Goal: Information Seeking & Learning: Learn about a topic

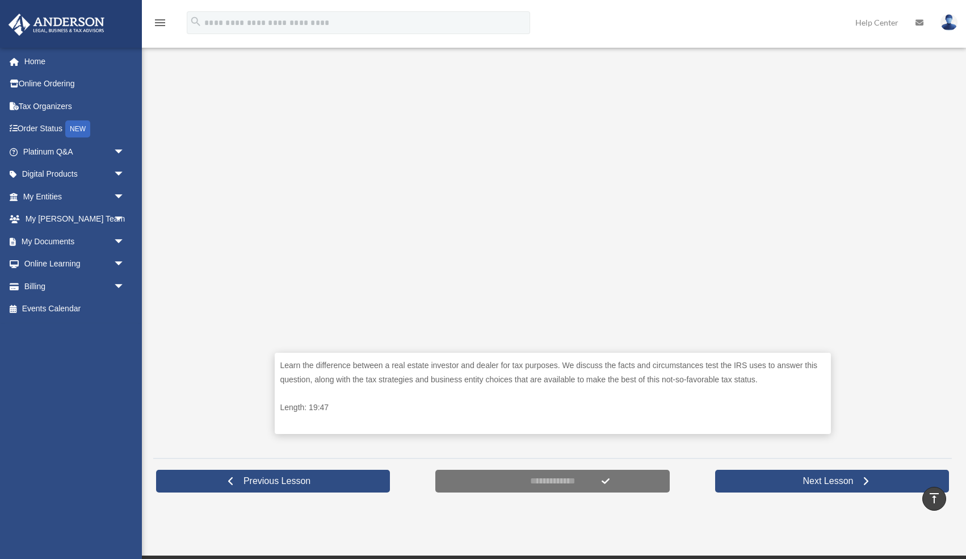
scroll to position [284, 0]
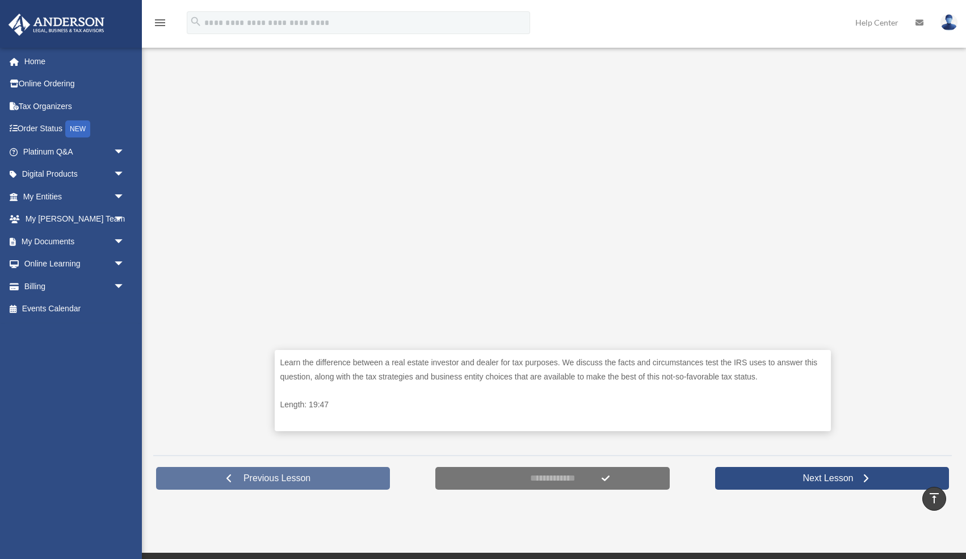
click at [328, 473] on link "Previous Lesson" at bounding box center [273, 478] width 234 height 23
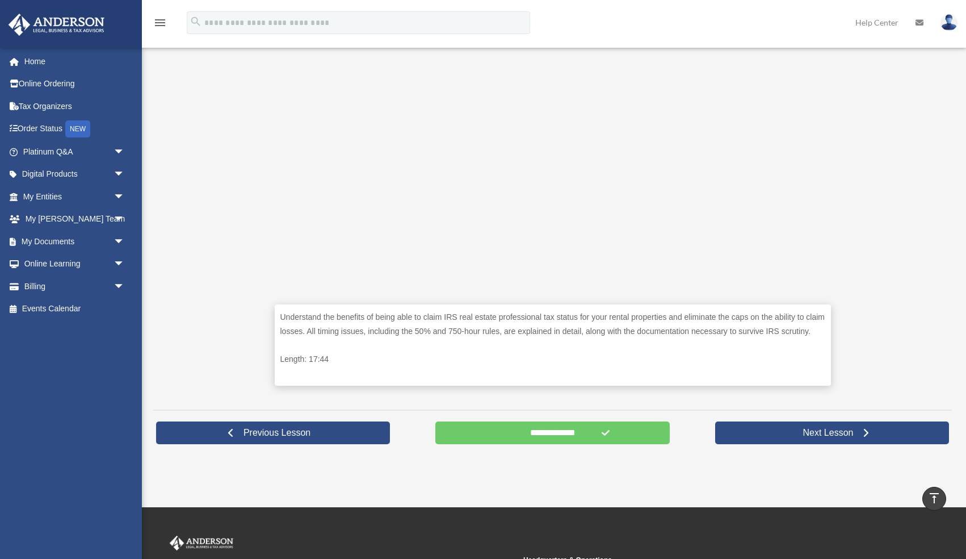
scroll to position [334, 0]
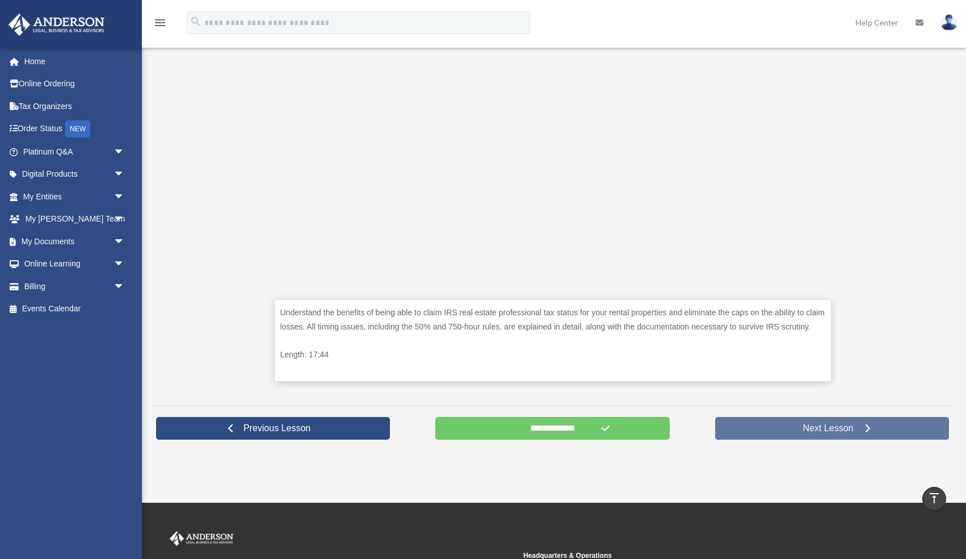
click at [819, 434] on span "Next Lesson" at bounding box center [828, 427] width 69 height 11
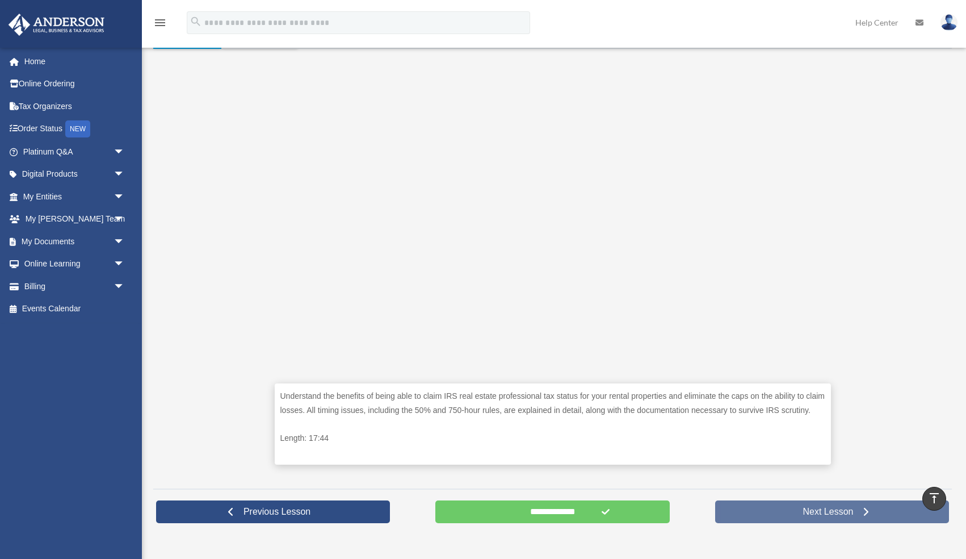
scroll to position [240, 0]
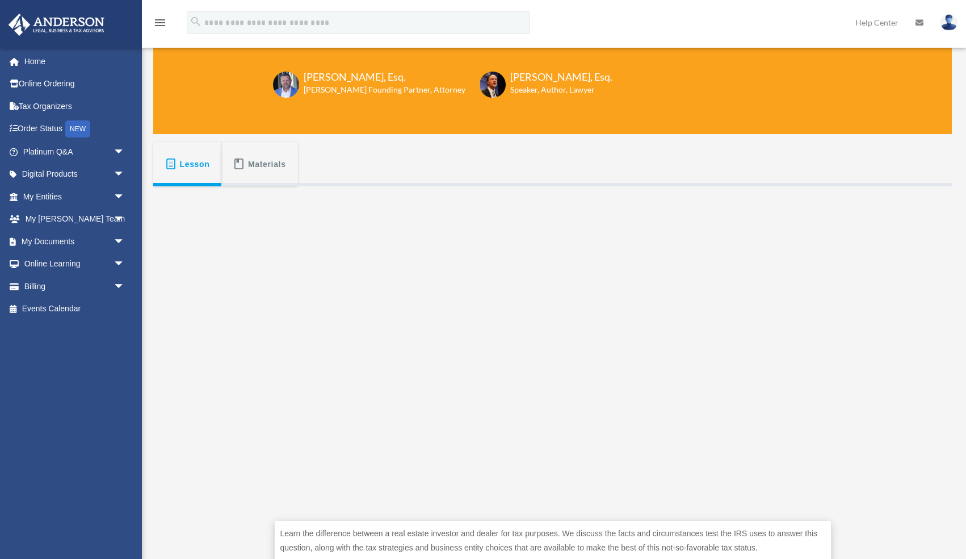
scroll to position [118, 0]
